Goal: Information Seeking & Learning: Learn about a topic

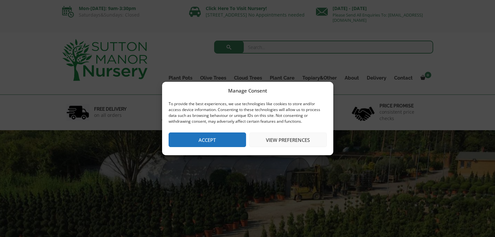
click at [223, 142] on button "Accept" at bounding box center [206, 140] width 77 height 15
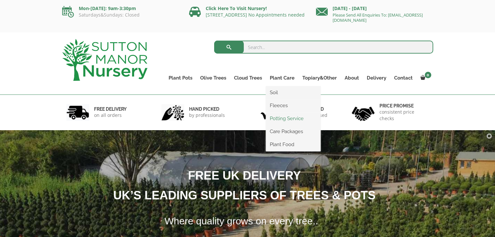
click at [279, 117] on link "Potting Service" at bounding box center [293, 119] width 55 height 10
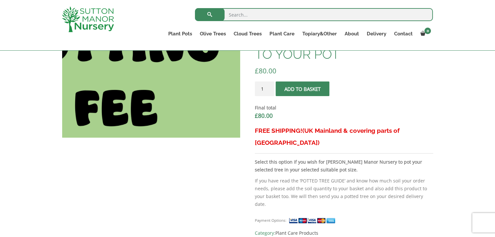
scroll to position [195, 0]
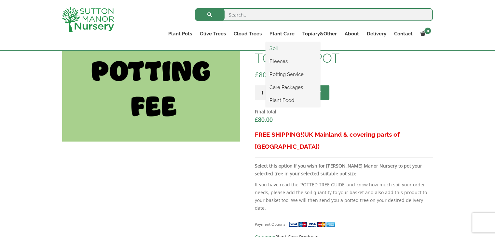
click at [275, 50] on link "Soil" at bounding box center [292, 49] width 55 height 10
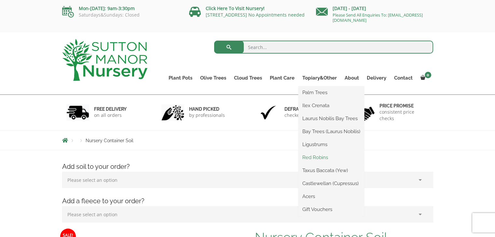
click at [314, 158] on link "Red Robins" at bounding box center [331, 158] width 66 height 10
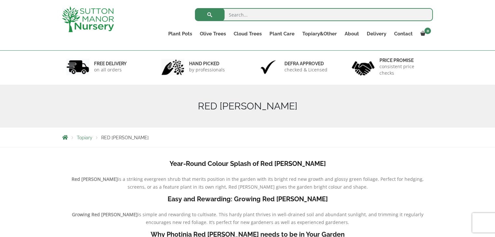
scroll to position [33, 0]
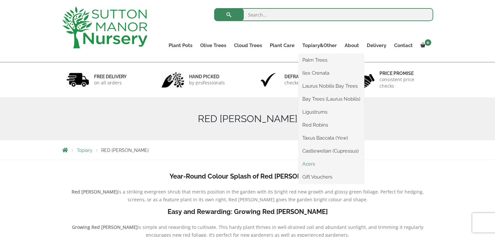
click at [308, 165] on link "Acers" at bounding box center [331, 164] width 66 height 10
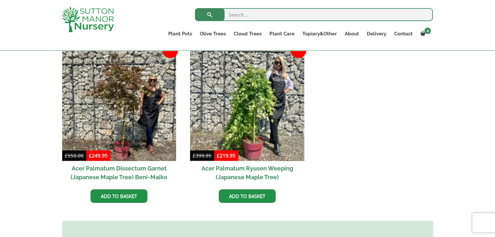
scroll to position [163, 0]
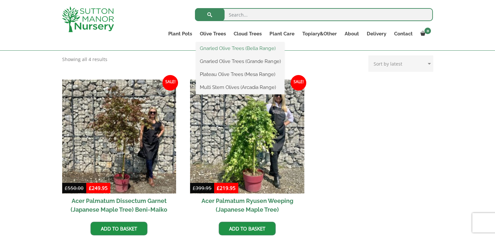
click at [213, 47] on link "Gnarled Olive Trees (Bella Range)" at bounding box center [240, 49] width 88 height 10
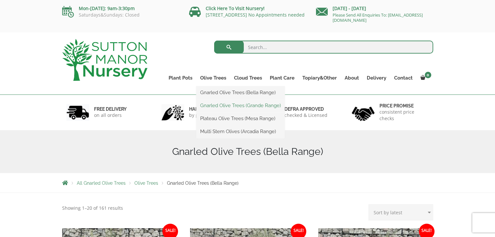
click at [215, 103] on link "Gnarled Olive Trees (Grande Range)" at bounding box center [240, 106] width 88 height 10
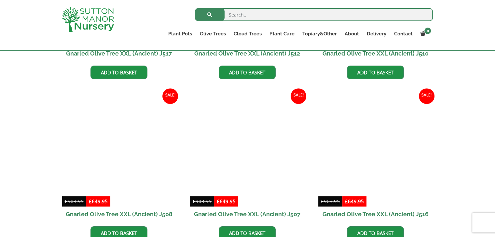
scroll to position [618, 0]
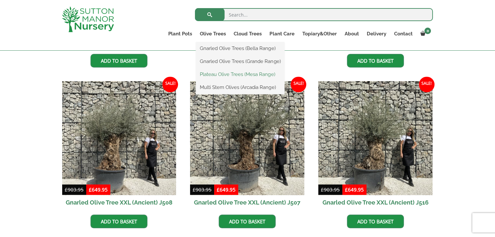
click at [216, 74] on link "Plateau Olive Trees (Mesa Range)" at bounding box center [240, 75] width 88 height 10
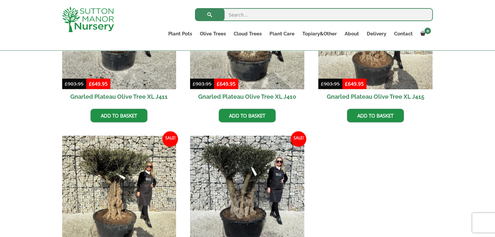
scroll to position [390, 0]
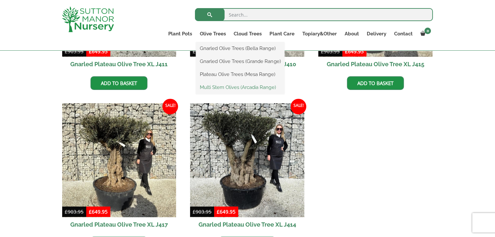
click at [221, 87] on link "Multi Stem Olives (Arcadia Range)" at bounding box center [240, 88] width 88 height 10
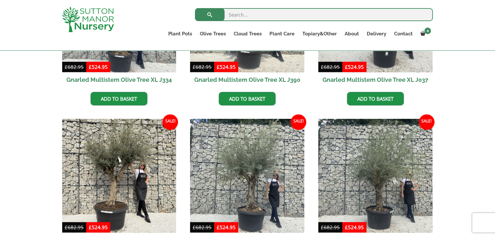
scroll to position [390, 0]
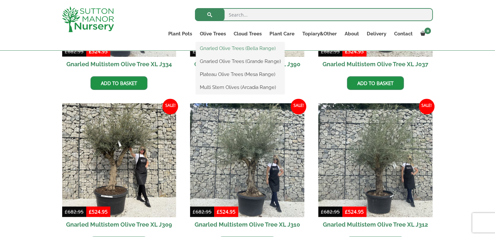
click at [216, 52] on link "Gnarled Olive Trees (Bella Range)" at bounding box center [240, 49] width 88 height 10
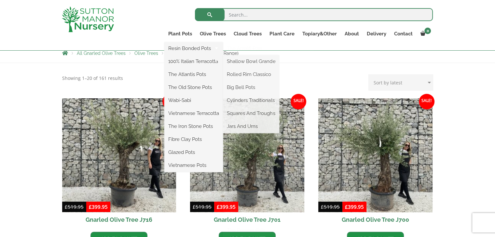
scroll to position [130, 0]
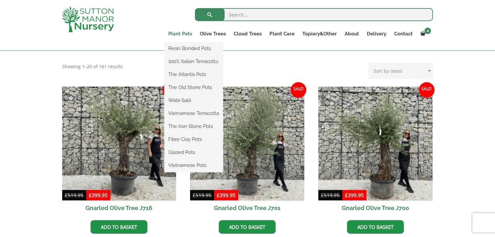
click at [182, 33] on link "Plant Pots" at bounding box center [180, 33] width 32 height 9
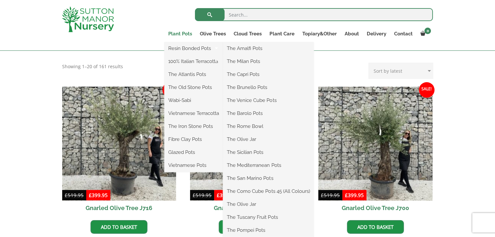
click at [175, 34] on link "Plant Pots" at bounding box center [180, 33] width 32 height 9
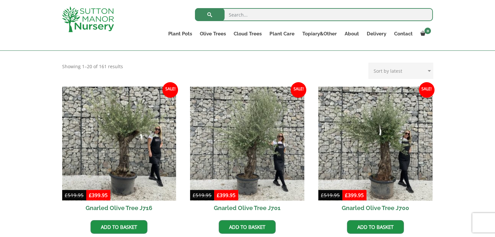
click at [151, 11] on div "Search for:" at bounding box center [285, 17] width 295 height 20
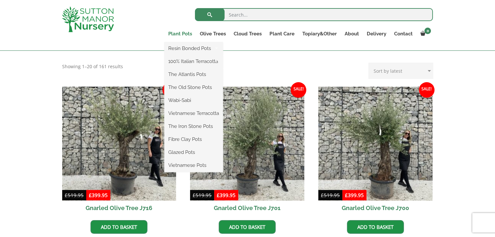
click at [175, 34] on link "Plant Pots" at bounding box center [180, 33] width 32 height 9
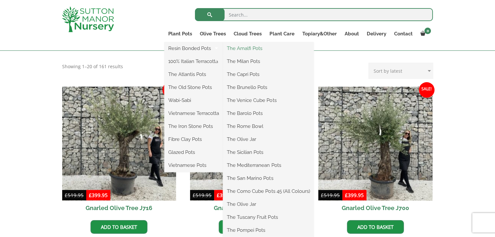
click at [244, 48] on link "The Amalfi Pots" at bounding box center [268, 49] width 91 height 10
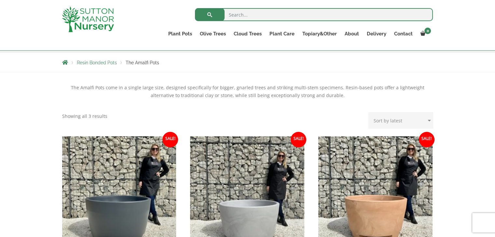
scroll to position [98, 0]
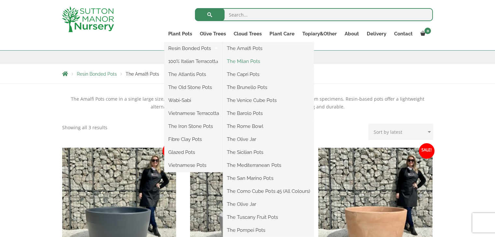
click at [241, 61] on link "The Milan Pots" at bounding box center [268, 62] width 91 height 10
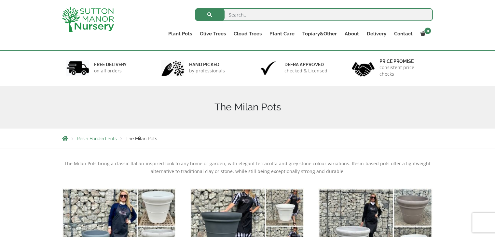
scroll to position [33, 0]
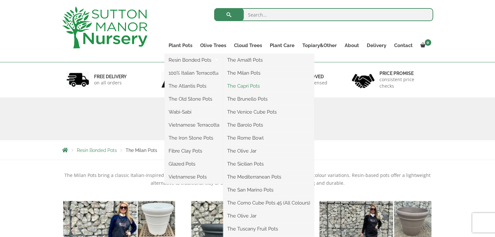
click at [241, 86] on link "The Capri Pots" at bounding box center [268, 86] width 91 height 10
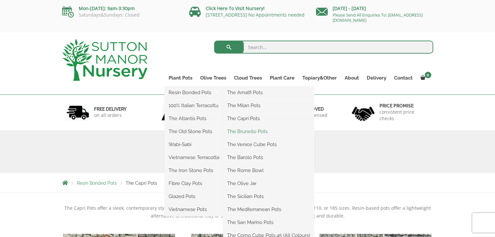
click at [248, 133] on link "The Brunello Pots" at bounding box center [268, 132] width 91 height 10
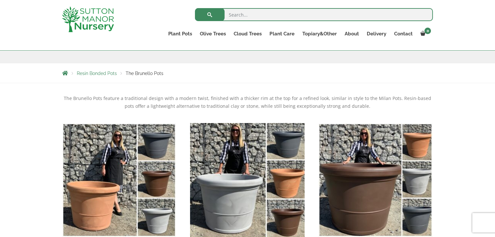
scroll to position [130, 0]
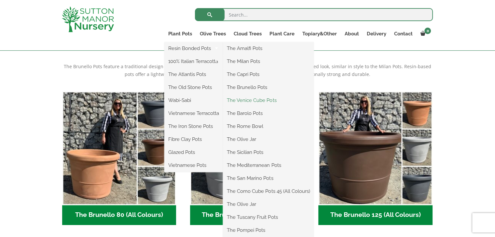
click at [246, 101] on link "The Venice Cube Pots" at bounding box center [268, 101] width 91 height 10
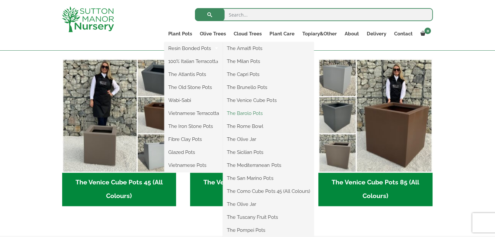
click at [244, 112] on link "The Barolo Pots" at bounding box center [268, 114] width 91 height 10
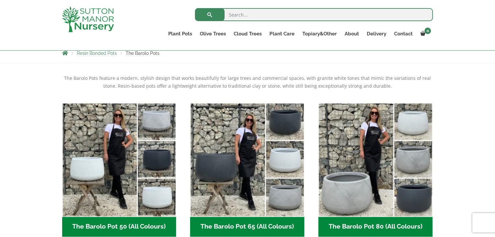
scroll to position [130, 0]
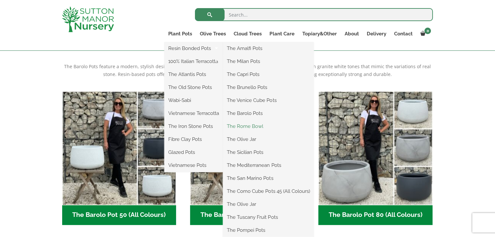
click at [244, 127] on link "The Rome Bowl" at bounding box center [268, 127] width 91 height 10
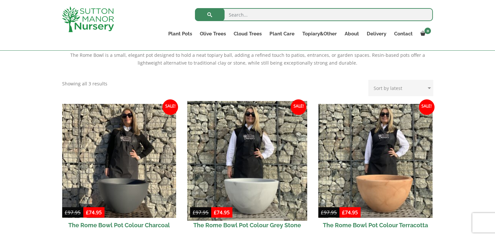
scroll to position [130, 0]
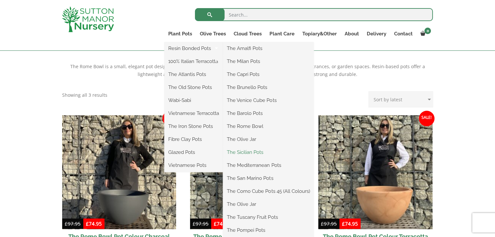
click at [244, 150] on link "The Sicilian Pots" at bounding box center [268, 153] width 91 height 10
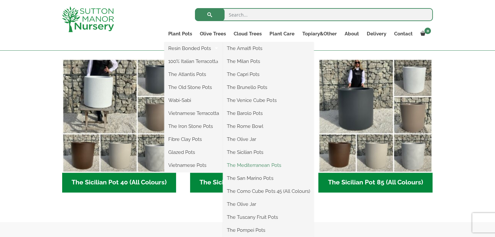
click at [250, 163] on link "The Mediterranean Pots" at bounding box center [268, 166] width 91 height 10
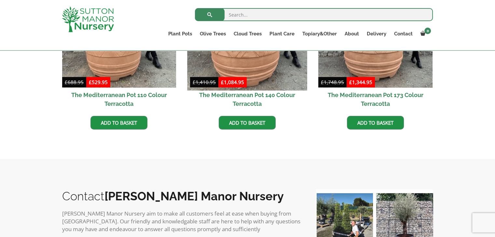
scroll to position [293, 0]
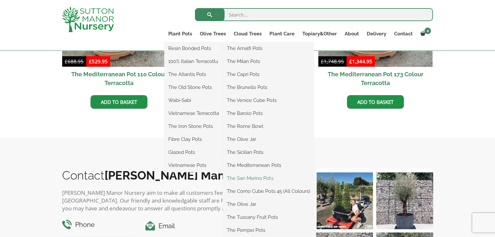
click at [253, 180] on link "The San Marino Pots" at bounding box center [268, 179] width 91 height 10
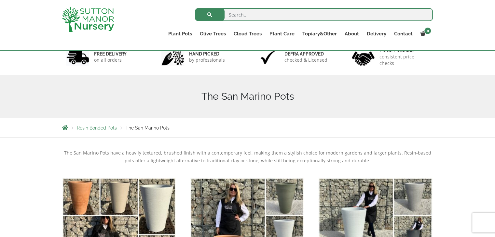
scroll to position [130, 0]
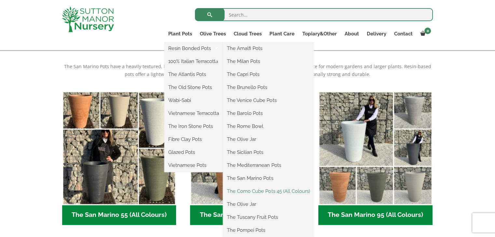
click at [254, 193] on link "The Como Cube Pots 45 (All Colours)" at bounding box center [268, 192] width 91 height 10
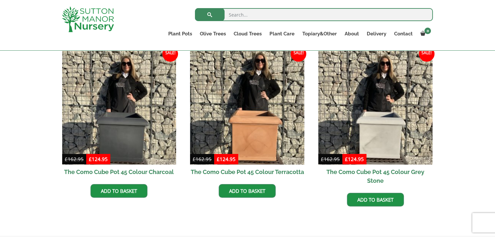
scroll to position [195, 0]
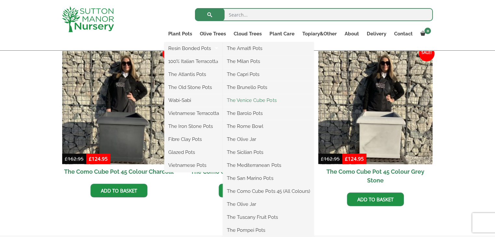
click at [250, 99] on link "The Venice Cube Pots" at bounding box center [268, 101] width 91 height 10
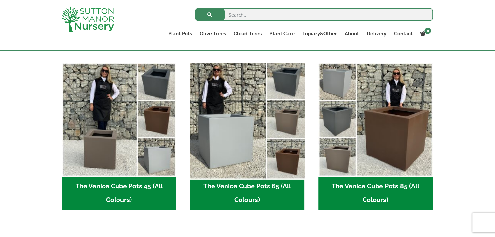
scroll to position [163, 0]
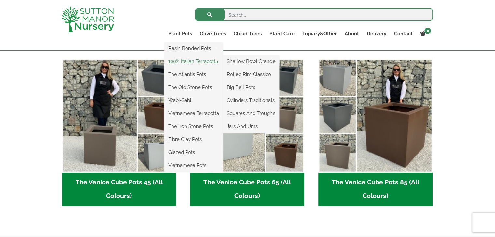
click at [189, 61] on link "100% Italian Terracotta" at bounding box center [193, 62] width 59 height 10
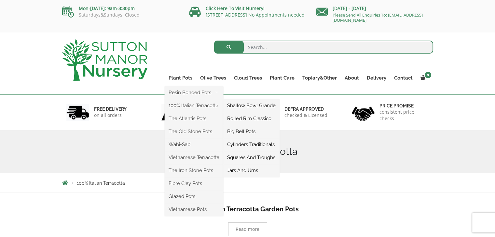
click at [245, 144] on link "Cylinders Traditionals" at bounding box center [251, 145] width 56 height 10
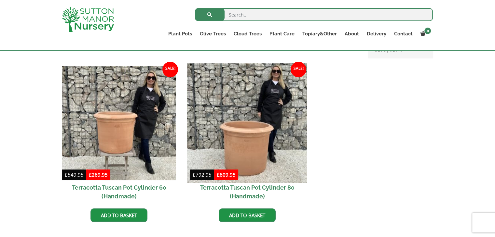
scroll to position [314, 0]
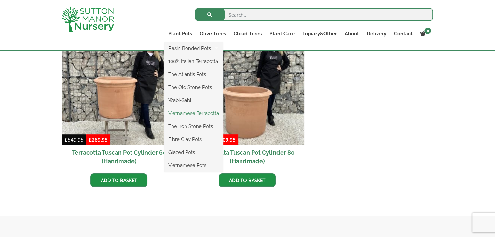
click at [191, 114] on link "Vietnamese Terracotta" at bounding box center [193, 114] width 59 height 10
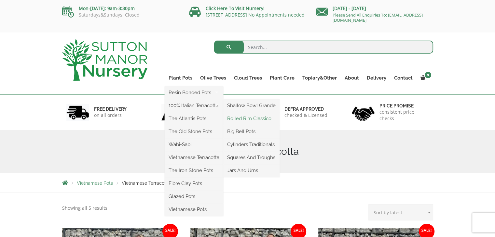
click at [245, 117] on link "Rolled Rim Classico" at bounding box center [251, 119] width 56 height 10
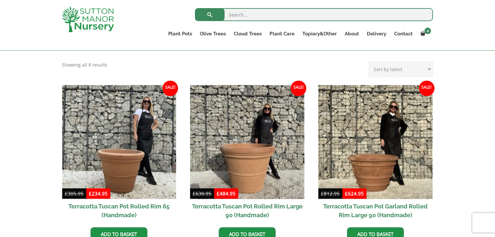
scroll to position [260, 0]
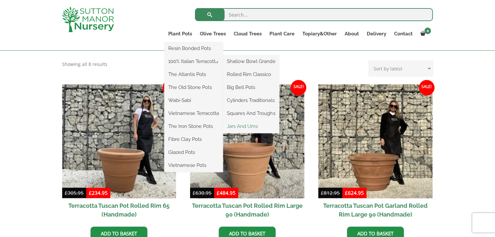
click at [238, 126] on link "Jars And Urns" at bounding box center [251, 127] width 56 height 10
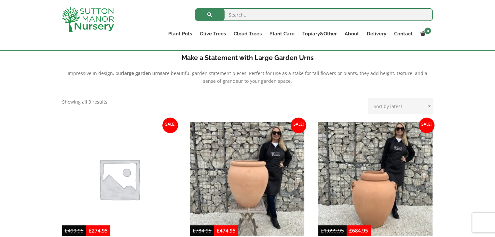
scroll to position [163, 0]
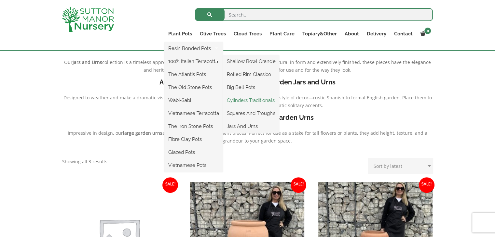
click at [242, 100] on link "Cylinders Traditionals" at bounding box center [251, 101] width 56 height 10
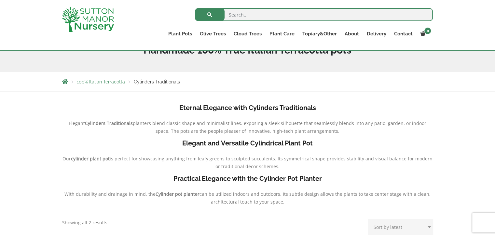
scroll to position [98, 0]
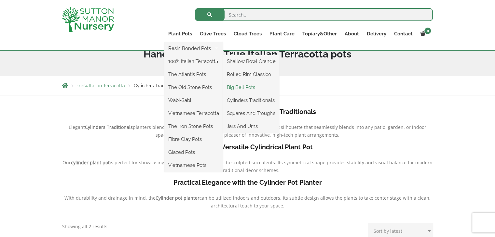
click at [243, 87] on link "Big Bell Pots" at bounding box center [251, 88] width 56 height 10
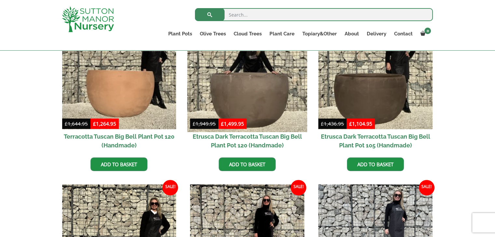
scroll to position [195, 0]
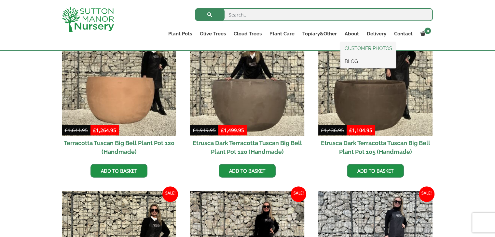
click at [350, 49] on link "CUSTOMER PHOTOS" at bounding box center [367, 49] width 55 height 10
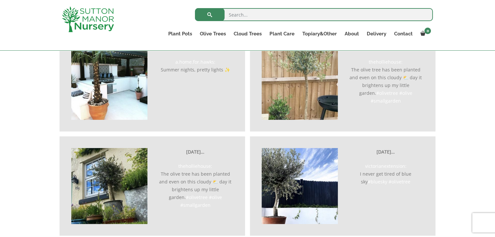
scroll to position [1724, 0]
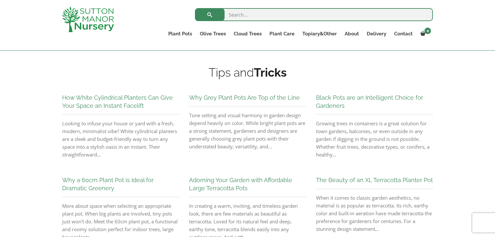
scroll to position [163, 0]
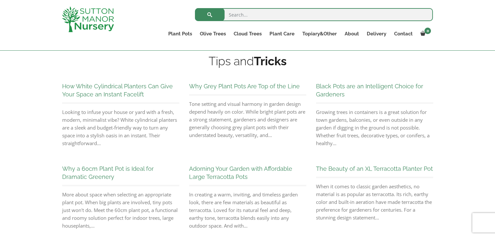
click at [330, 87] on link "Black Pots are an Intelligent Choice for Gardeners" at bounding box center [369, 90] width 107 height 15
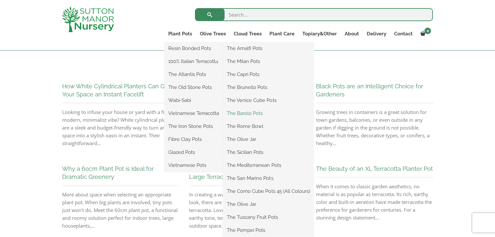
click at [246, 115] on link "The Barolo Pots" at bounding box center [268, 114] width 91 height 10
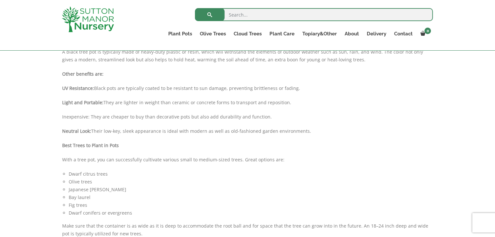
scroll to position [293, 0]
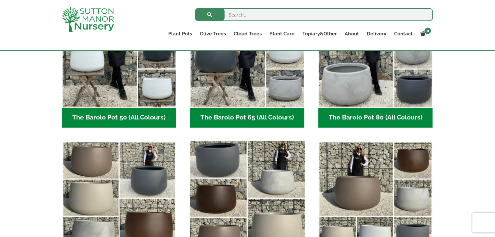
scroll to position [195, 0]
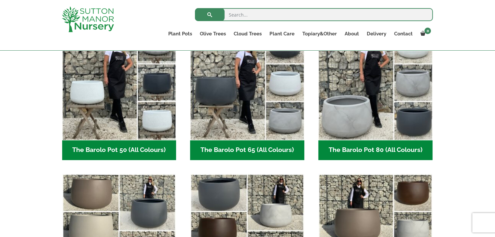
click at [346, 149] on h2 "The Barolo Pot 80 (All Colours) (6)" at bounding box center [375, 151] width 114 height 20
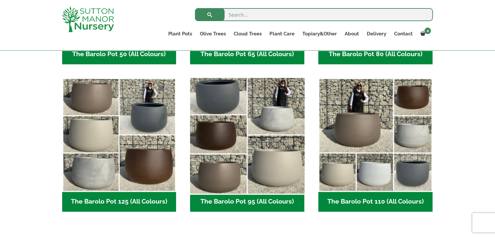
scroll to position [293, 0]
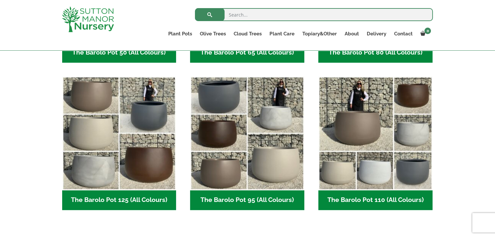
click at [242, 198] on h2 "The Barolo Pot 95 (All Colours) (6)" at bounding box center [247, 201] width 114 height 20
click at [349, 34] on link "About" at bounding box center [351, 33] width 22 height 9
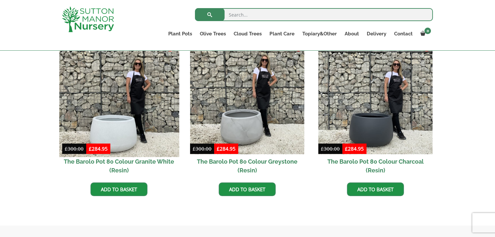
scroll to position [314, 0]
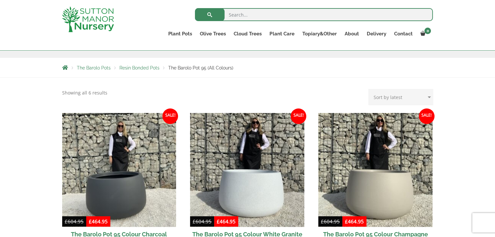
scroll to position [98, 0]
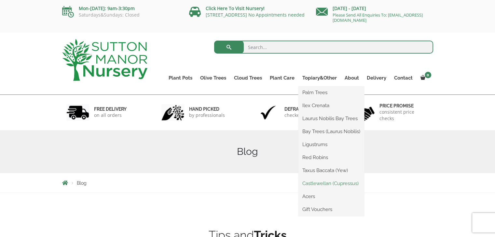
click at [314, 183] on link "Castlewellan (Cupressus)" at bounding box center [331, 184] width 66 height 10
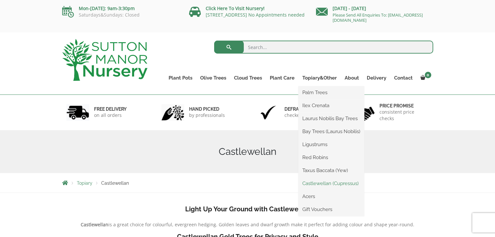
click at [314, 184] on link "Castlewellan (Cupressus)" at bounding box center [331, 184] width 66 height 10
click at [313, 145] on link "Ligustrums" at bounding box center [331, 145] width 66 height 10
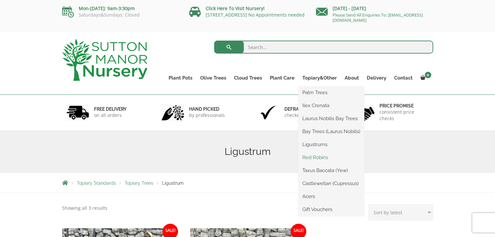
click at [314, 157] on link "Red Robins" at bounding box center [331, 158] width 66 height 10
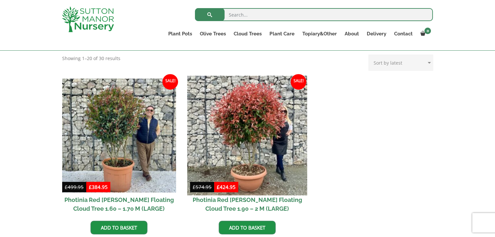
scroll to position [195, 0]
